Goal: Information Seeking & Learning: Learn about a topic

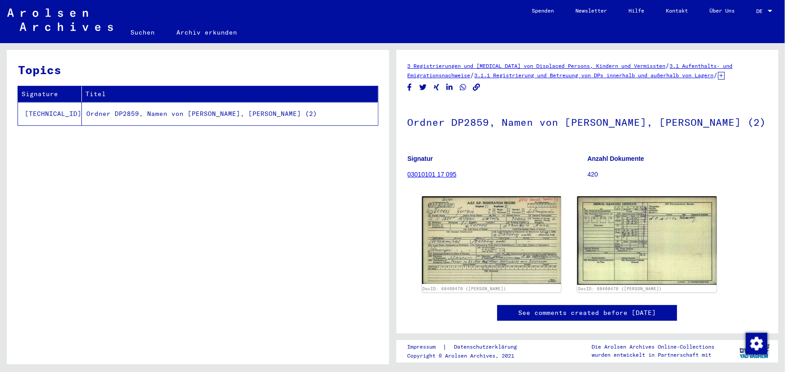
click at [616, 76] on link "3.1.1 Registrierung und Betreuung von DPs innerhalb und außerhalb von Lagern" at bounding box center [593, 75] width 239 height 7
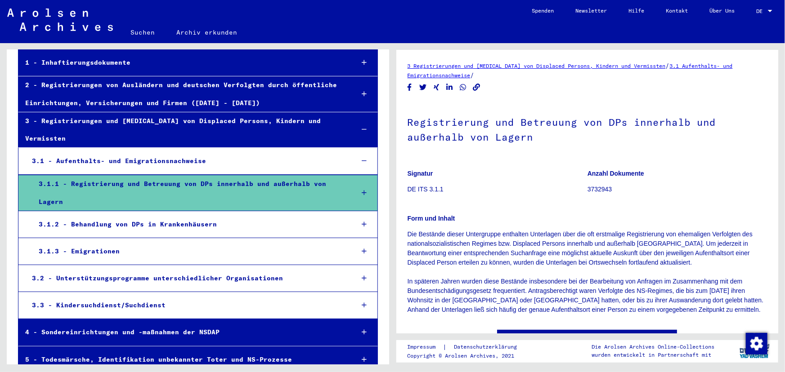
scroll to position [81, 0]
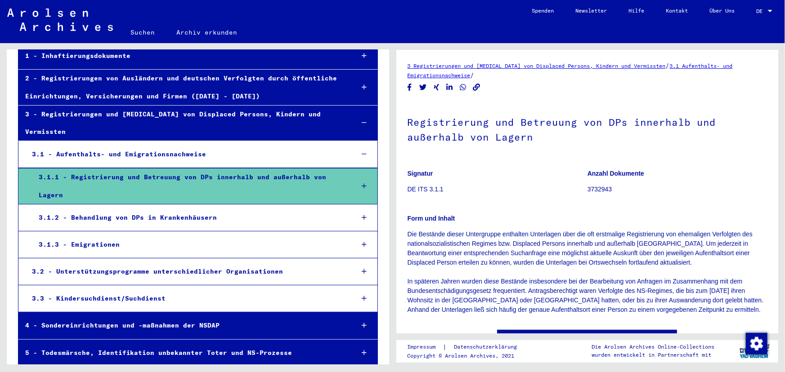
click at [311, 238] on div "3.1.3 - Emigrationen" at bounding box center [189, 245] width 314 height 18
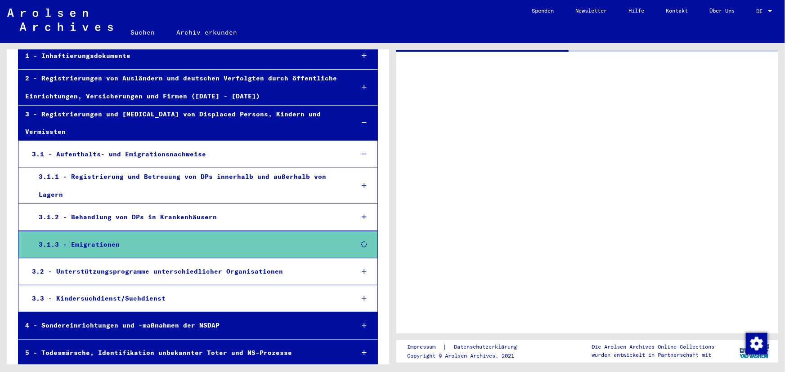
click at [311, 238] on div "3.1.3 - Emigrationen" at bounding box center [189, 245] width 314 height 18
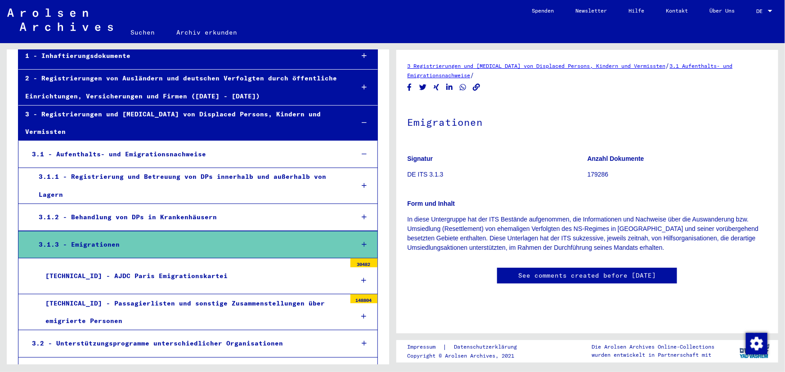
scroll to position [265, 0]
click at [167, 272] on div "[TECHNICAL_ID] - AJDC Paris Emigrationskartei" at bounding box center [192, 277] width 307 height 18
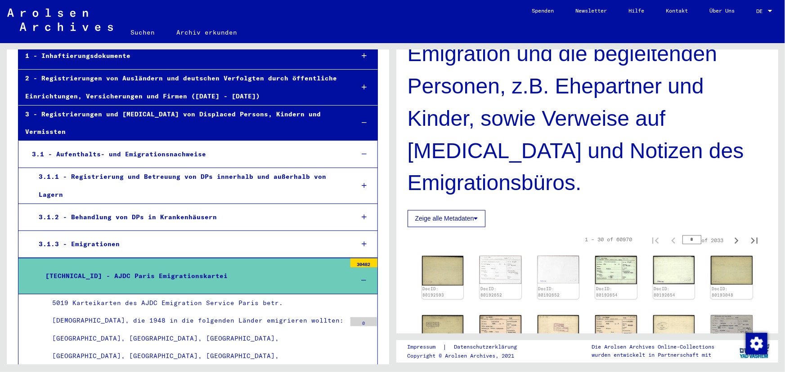
scroll to position [736, 0]
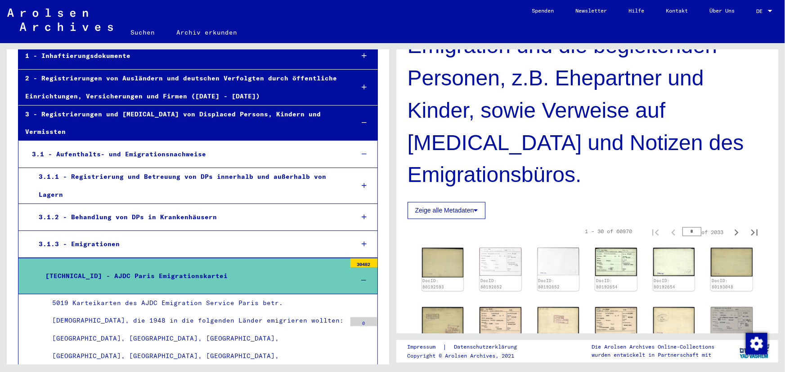
click at [450, 202] on button "Zeige alle Metadaten" at bounding box center [446, 210] width 78 height 17
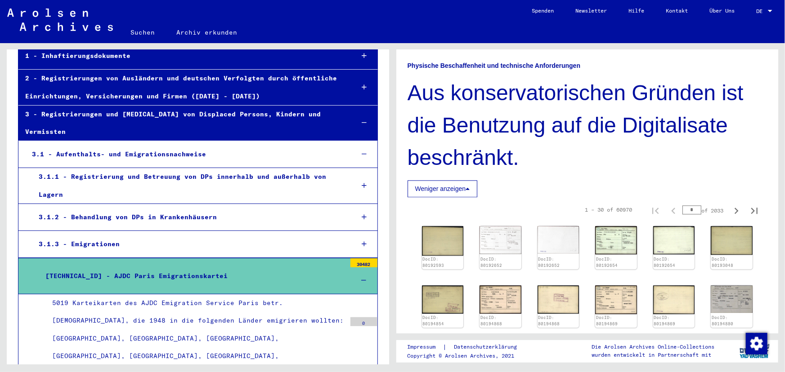
scroll to position [1022, 0]
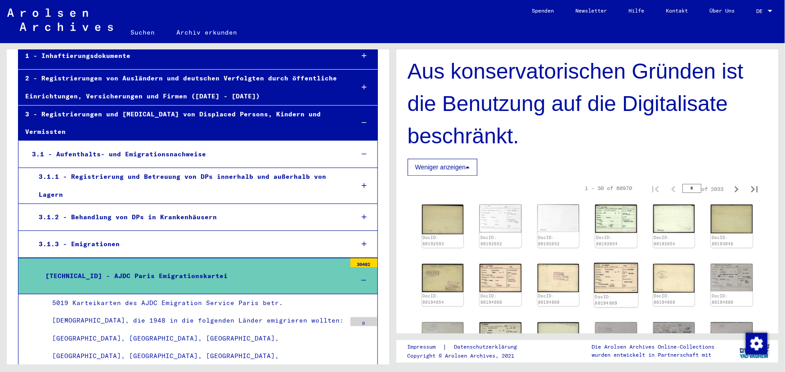
click at [618, 263] on img at bounding box center [616, 278] width 44 height 30
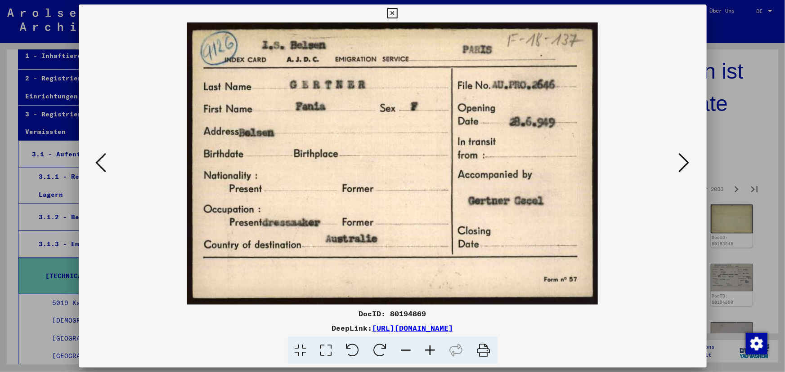
click at [689, 159] on icon at bounding box center [684, 163] width 11 height 22
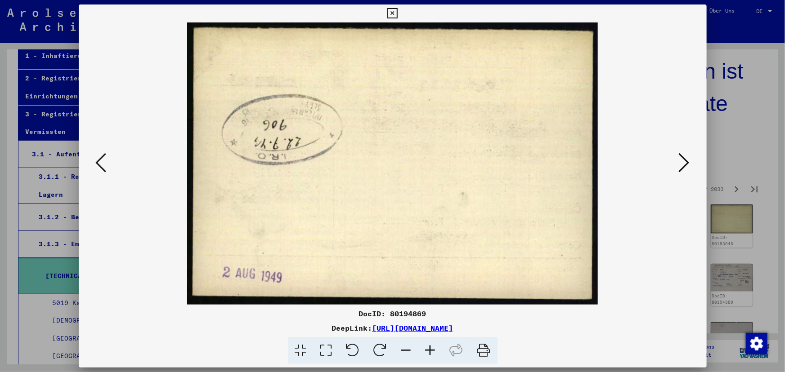
click at [689, 159] on icon at bounding box center [684, 163] width 11 height 22
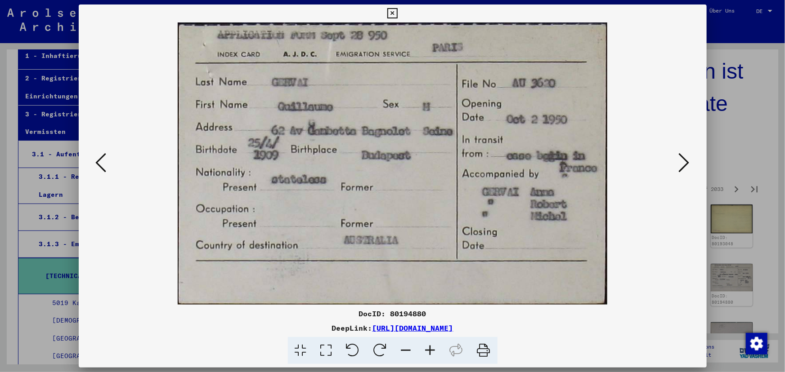
click at [689, 159] on icon at bounding box center [684, 163] width 11 height 22
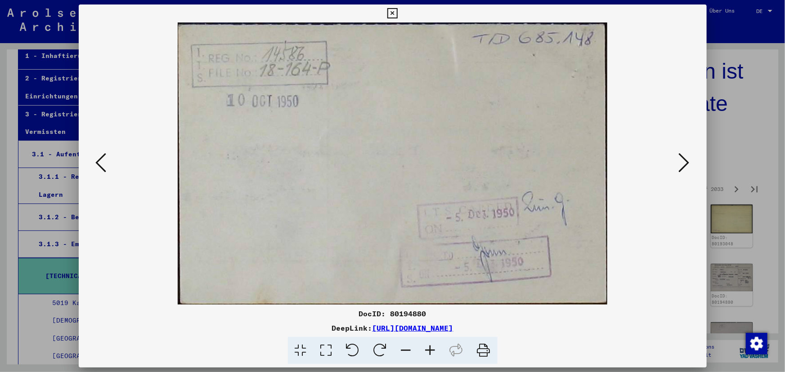
click at [689, 159] on icon at bounding box center [684, 163] width 11 height 22
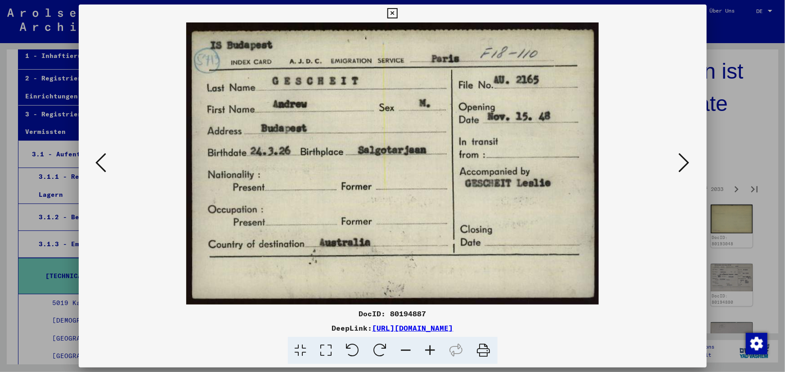
click at [689, 159] on icon at bounding box center [684, 163] width 11 height 22
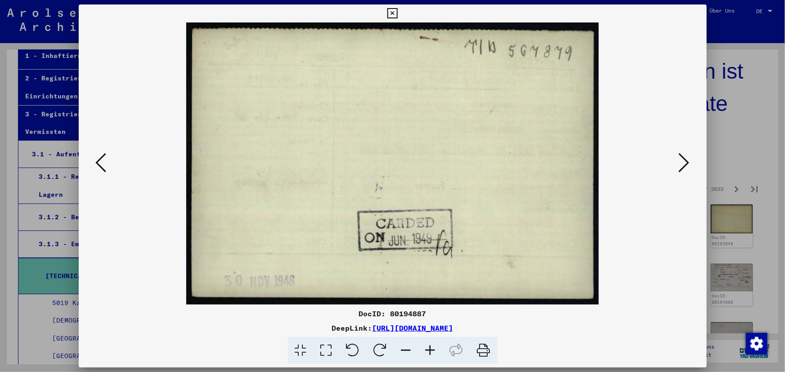
click at [689, 159] on icon at bounding box center [684, 163] width 11 height 22
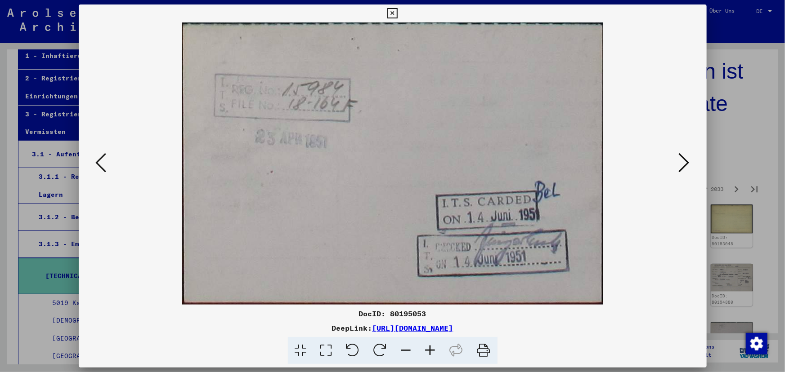
click at [730, 170] on div at bounding box center [392, 186] width 785 height 372
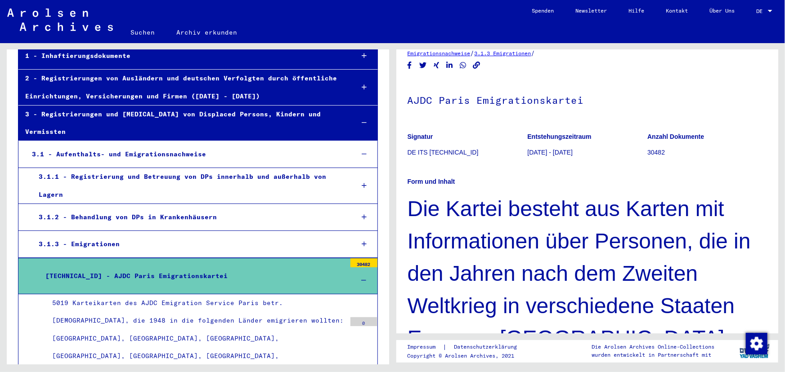
scroll to position [0, 0]
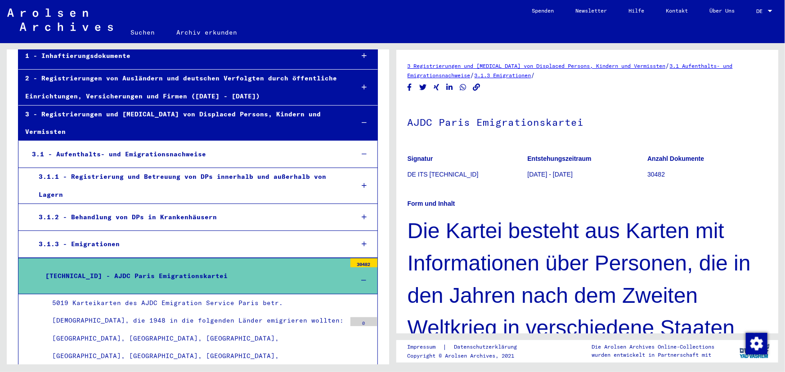
click at [691, 68] on link "3.1 Aufenthalts- und Emigrationsnachweise" at bounding box center [569, 71] width 325 height 16
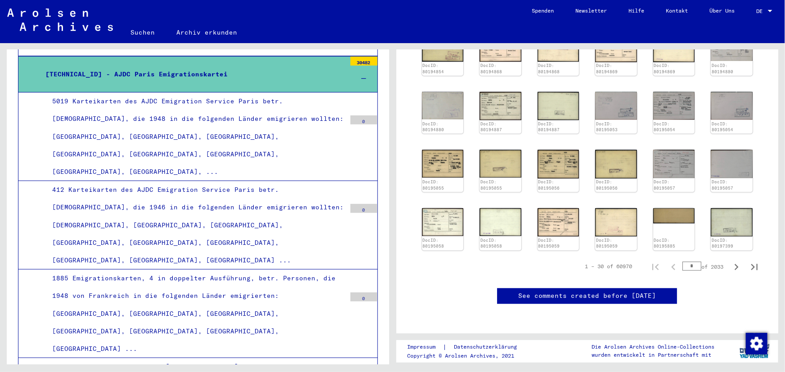
scroll to position [286, 0]
